Goal: Navigation & Orientation: Go to known website

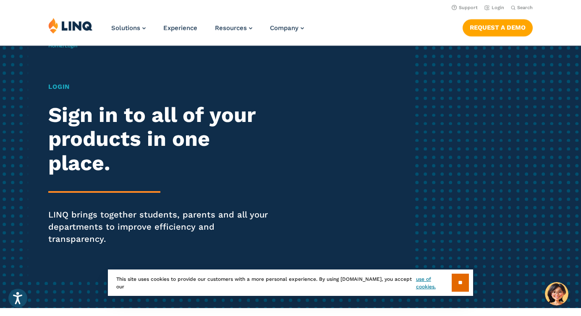
scroll to position [39, 0]
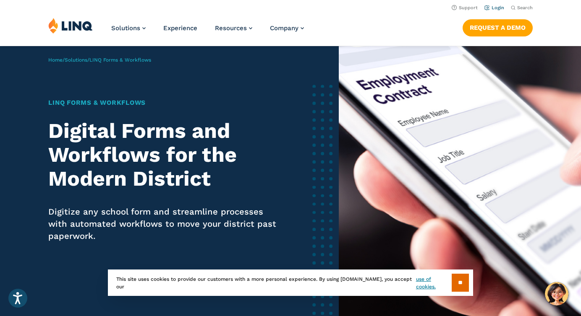
click at [498, 9] on link "Login" at bounding box center [494, 7] width 20 height 5
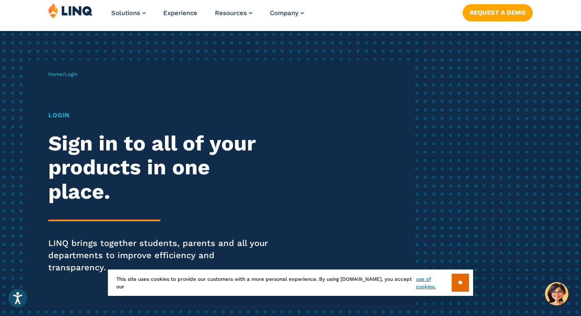
scroll to position [3, 0]
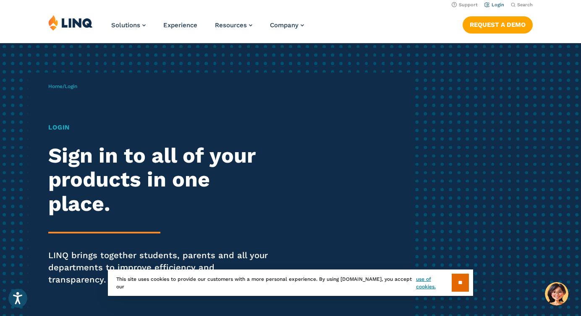
click at [495, 4] on link "Login" at bounding box center [494, 4] width 20 height 5
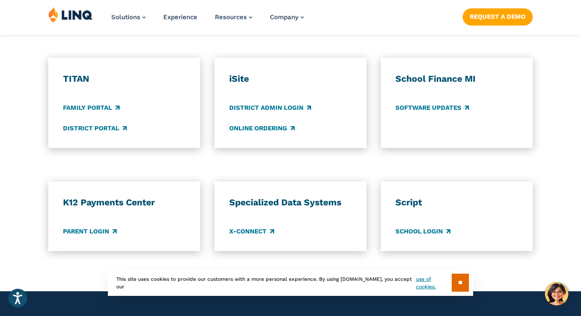
scroll to position [657, 0]
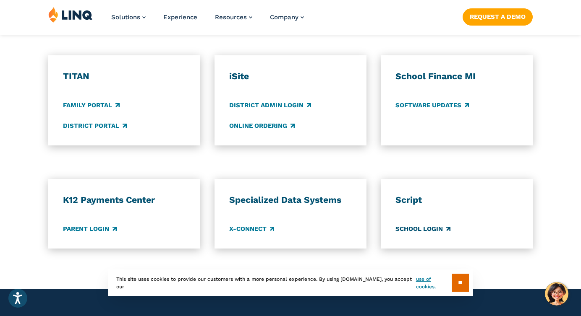
click at [432, 225] on link "School Login" at bounding box center [422, 229] width 55 height 9
